Goal: Information Seeking & Learning: Learn about a topic

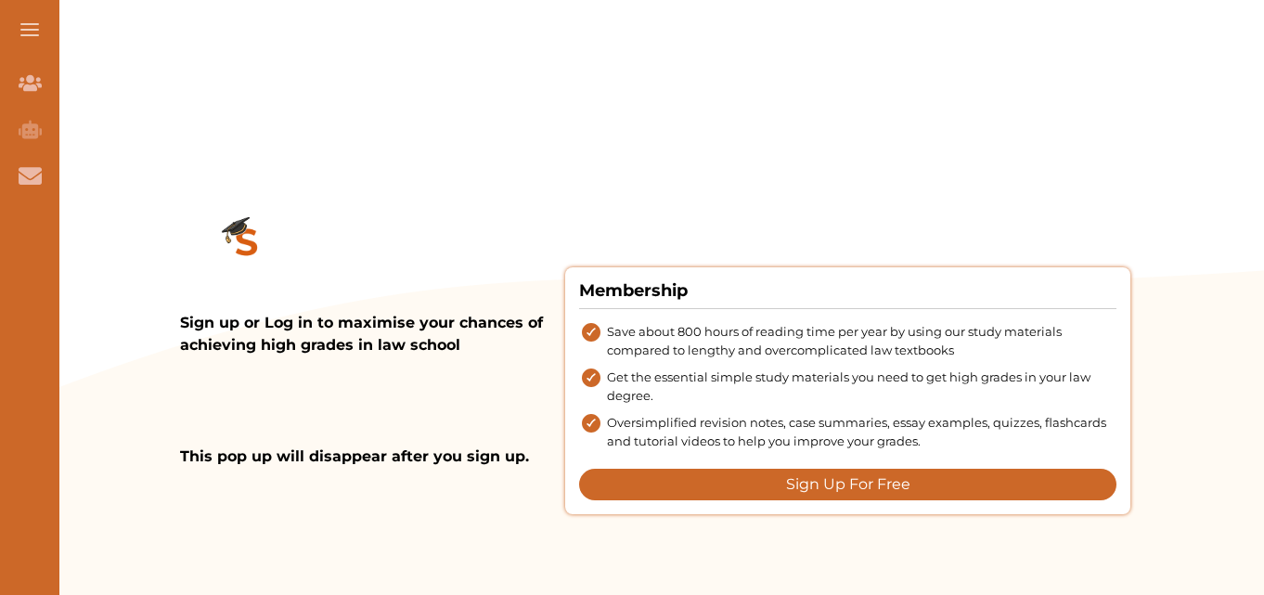
scroll to position [2421, 0]
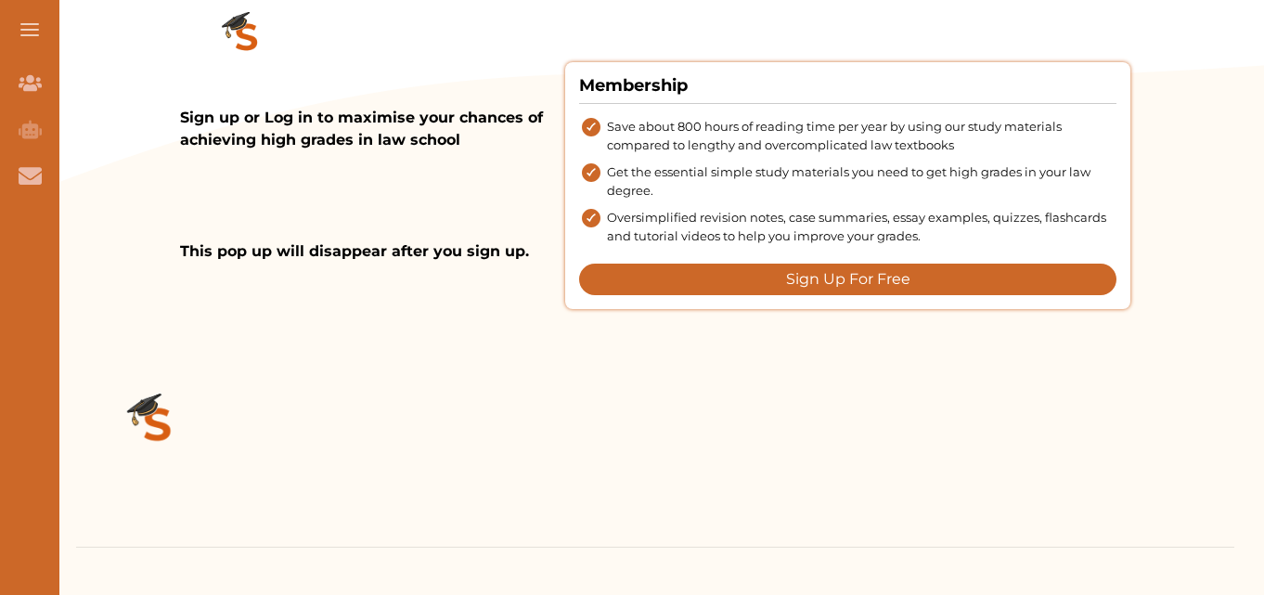
drag, startPoint x: 1247, startPoint y: 58, endPoint x: 1235, endPoint y: 54, distance: 12.9
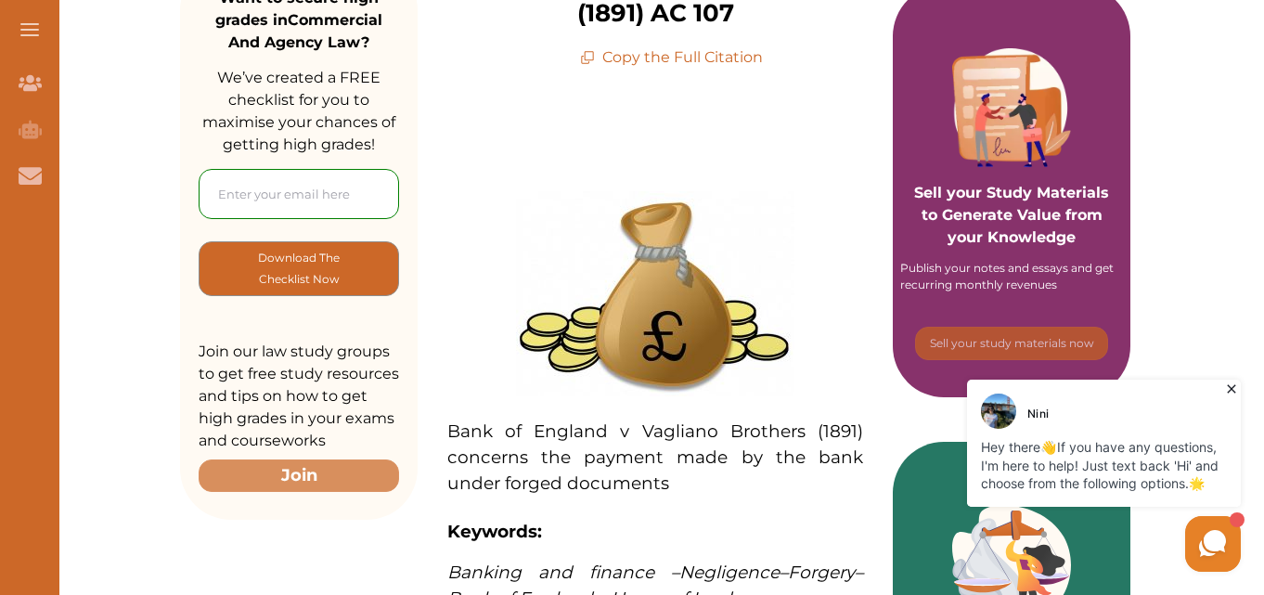
scroll to position [0, 0]
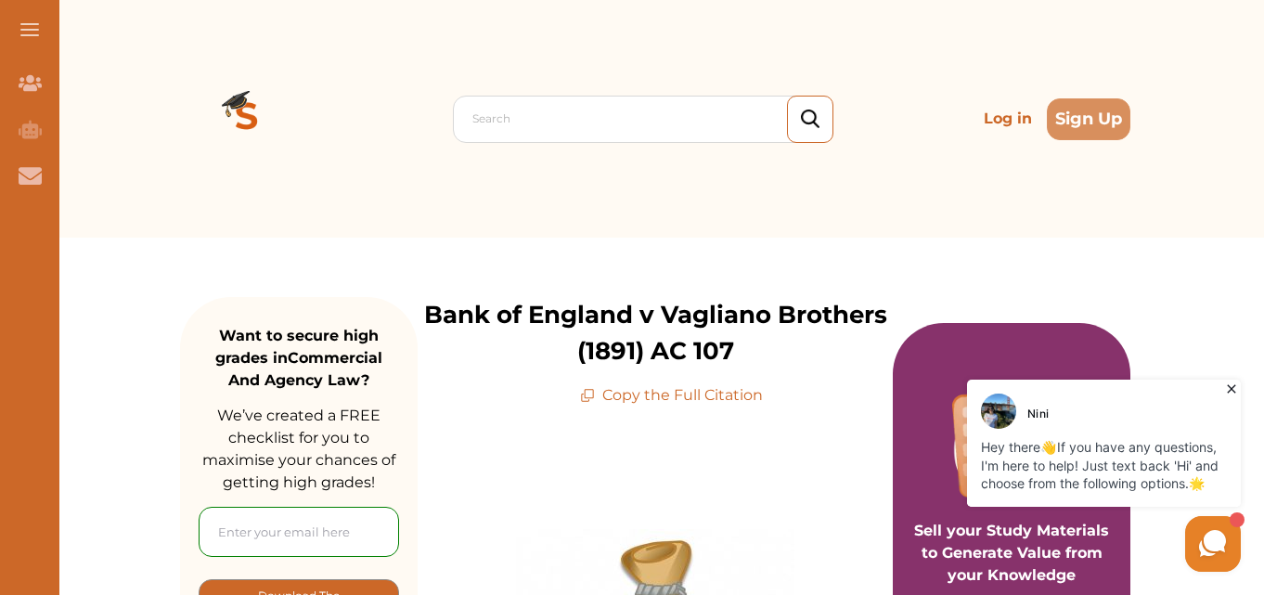
click at [1234, 389] on icon at bounding box center [1231, 389] width 19 height 19
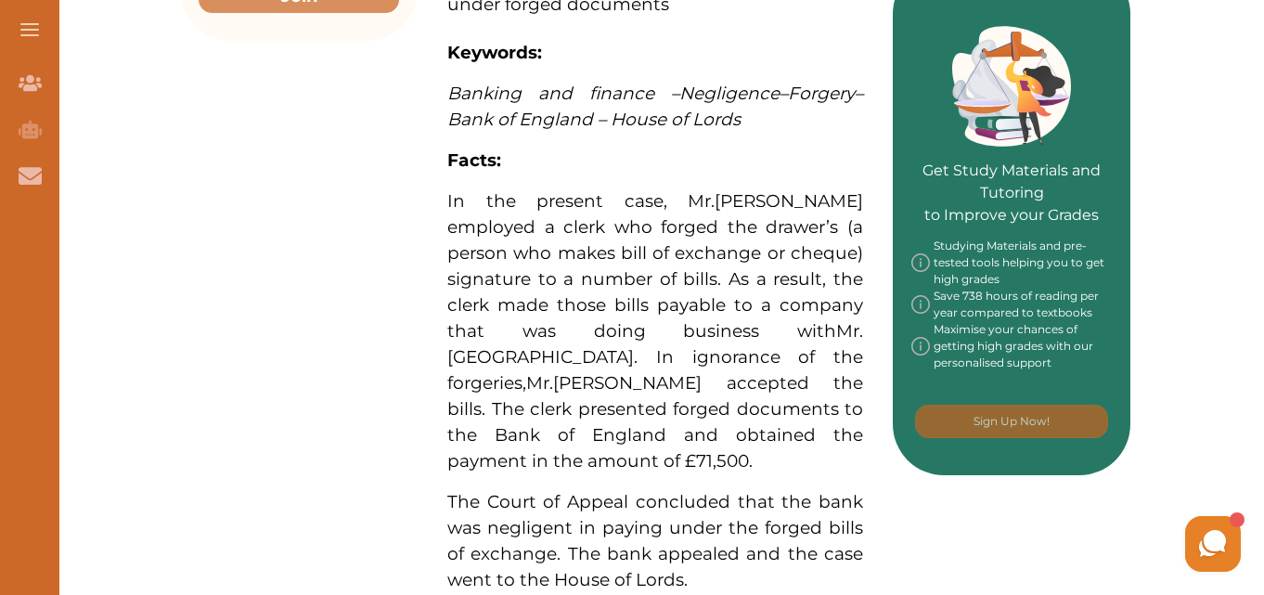
scroll to position [854, 0]
